Goal: Information Seeking & Learning: Learn about a topic

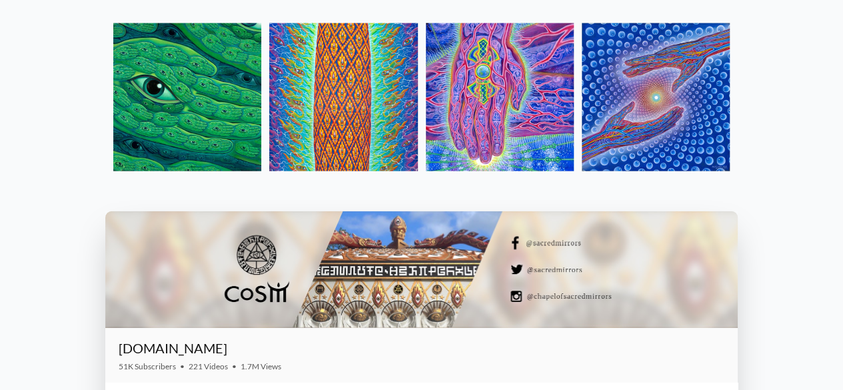
scroll to position [1452, 0]
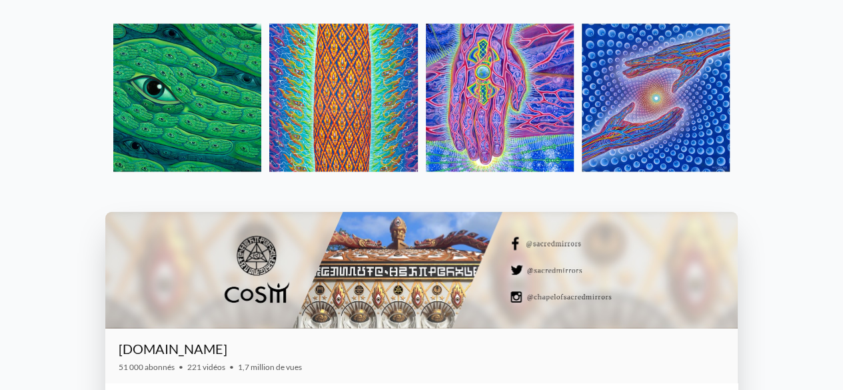
click at [687, 82] on img at bounding box center [656, 98] width 148 height 148
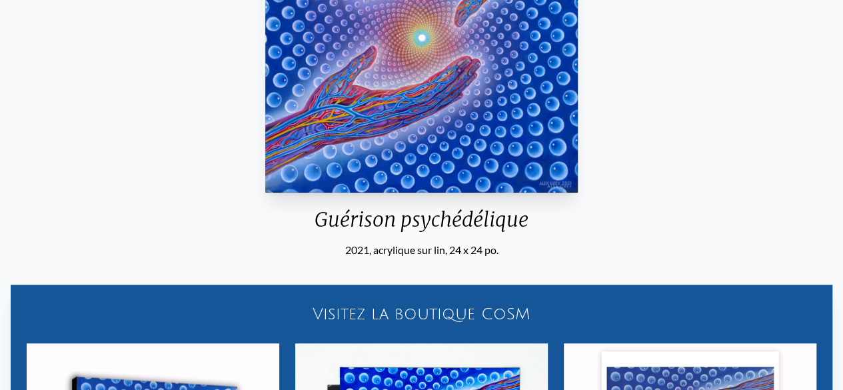
scroll to position [247, 0]
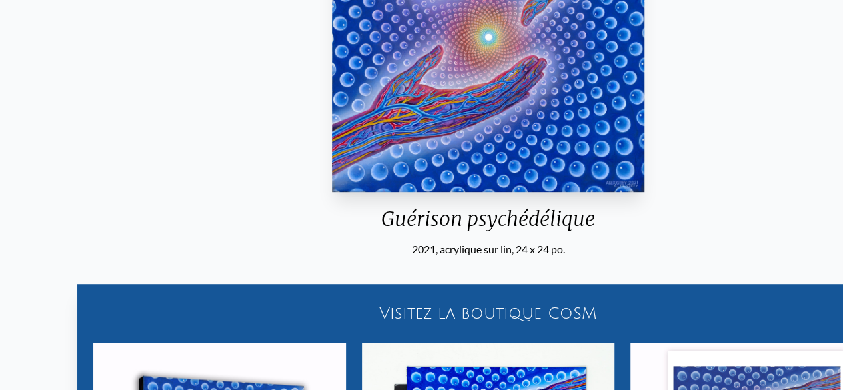
click at [383, 226] on font "Guérison psychédélique" at bounding box center [488, 218] width 214 height 25
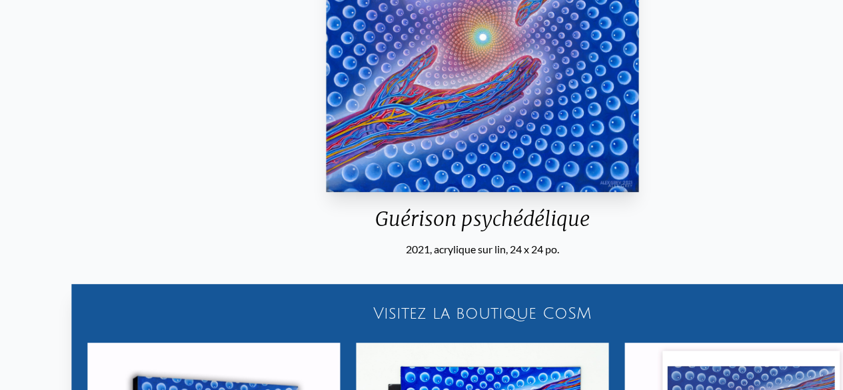
click at [379, 230] on font "Guérison psychédélique" at bounding box center [482, 218] width 214 height 25
click at [378, 231] on div "Guérison psychédélique" at bounding box center [482, 224] width 324 height 35
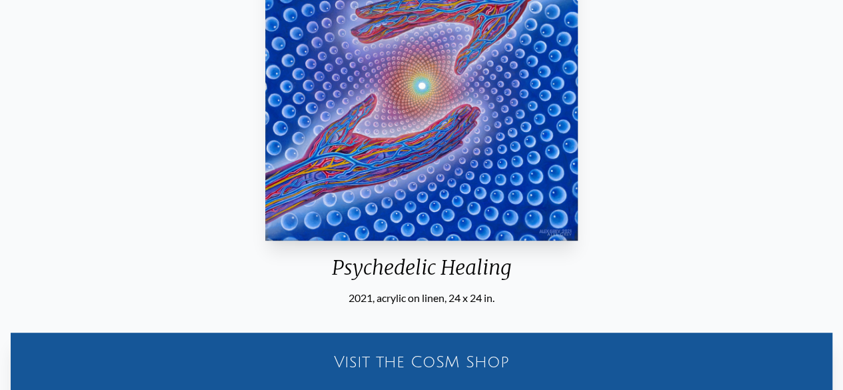
scroll to position [344, 0]
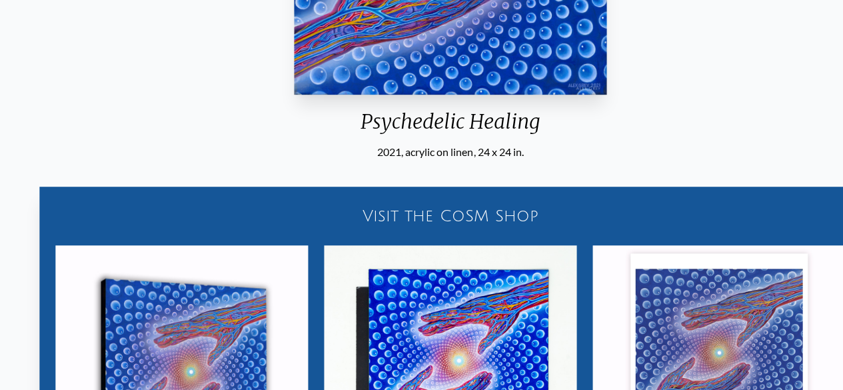
click at [372, 123] on div "Psychedelic Healing" at bounding box center [451, 126] width 324 height 35
